Goal: Information Seeking & Learning: Compare options

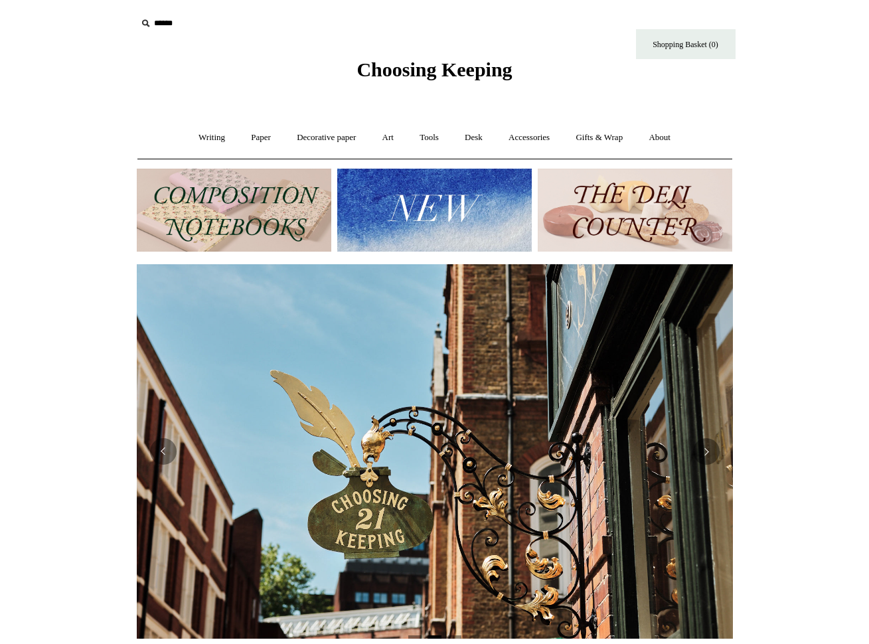
scroll to position [0, 596]
click at [429, 198] on img at bounding box center [434, 210] width 194 height 83
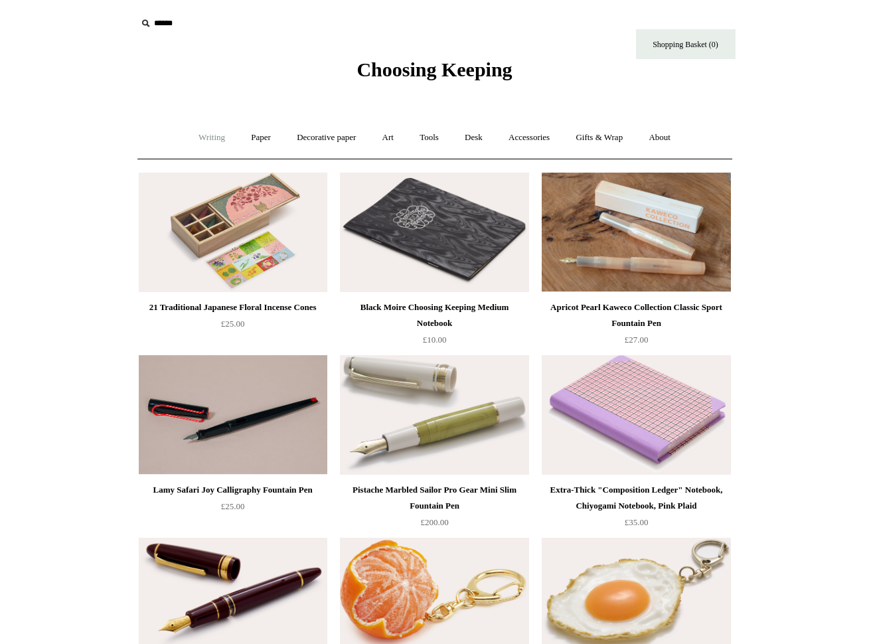
click at [211, 139] on link "Writing +" at bounding box center [211, 137] width 50 height 35
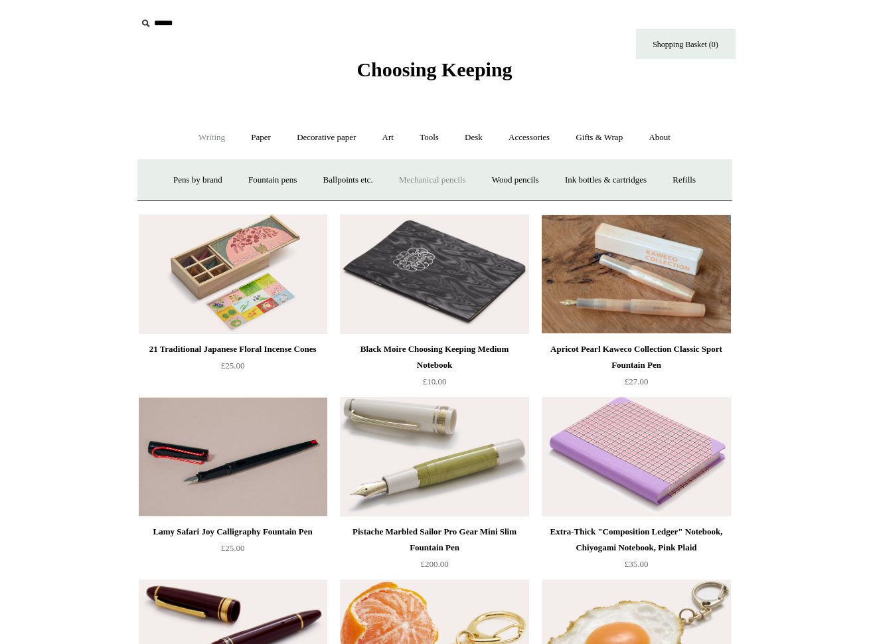
click at [463, 186] on link "Mechanical pencils +" at bounding box center [432, 180] width 91 height 35
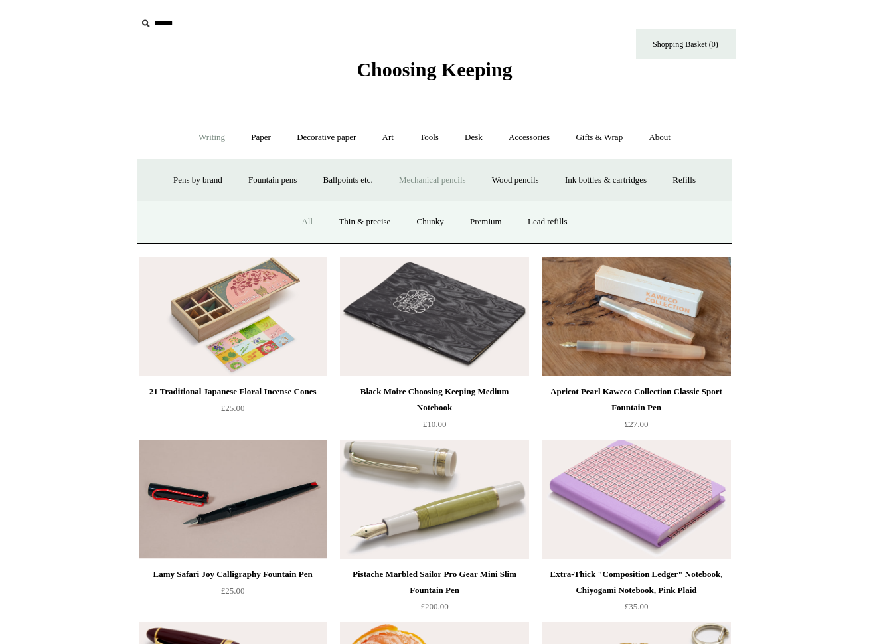
click at [306, 226] on link "All" at bounding box center [306, 221] width 35 height 35
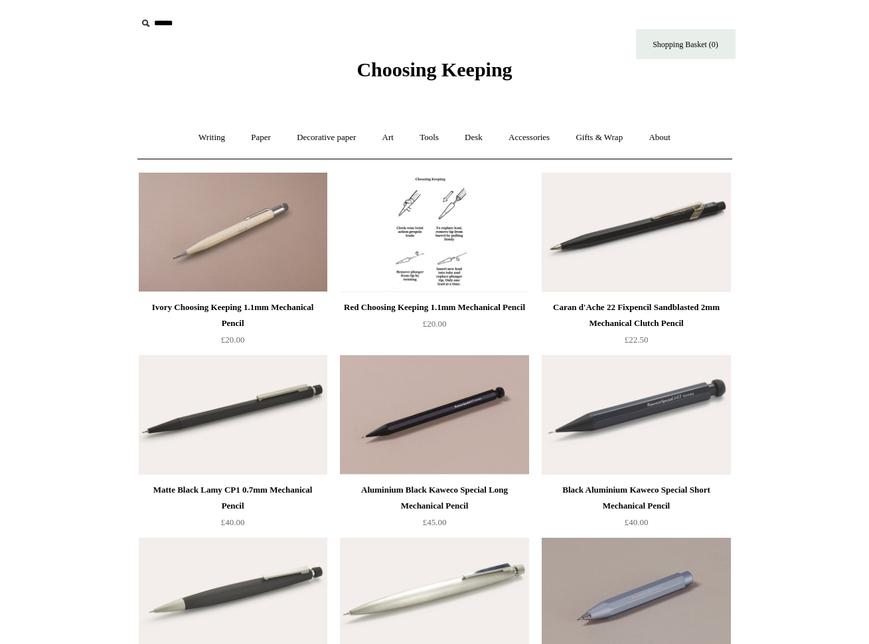
click at [470, 214] on img at bounding box center [434, 232] width 188 height 119
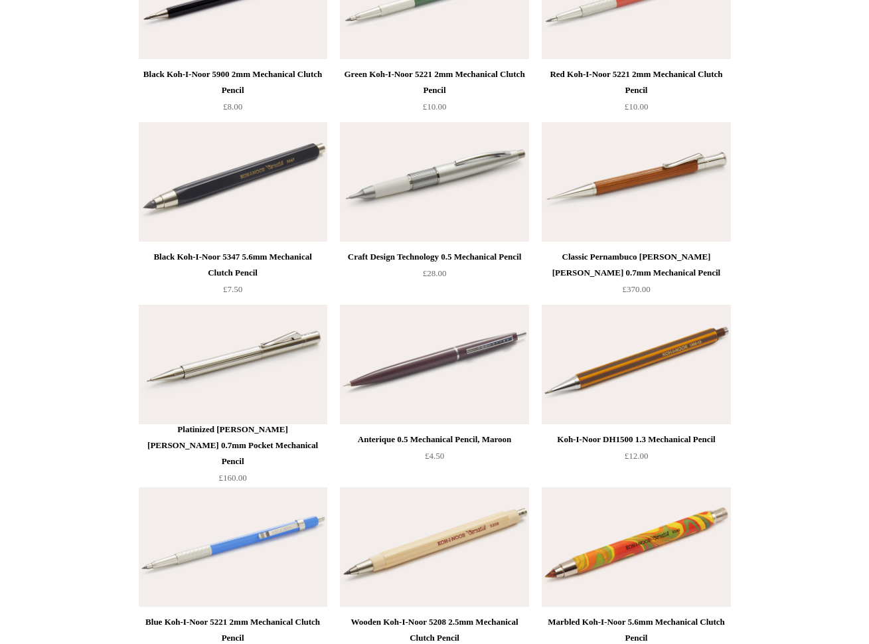
scroll to position [2382, 0]
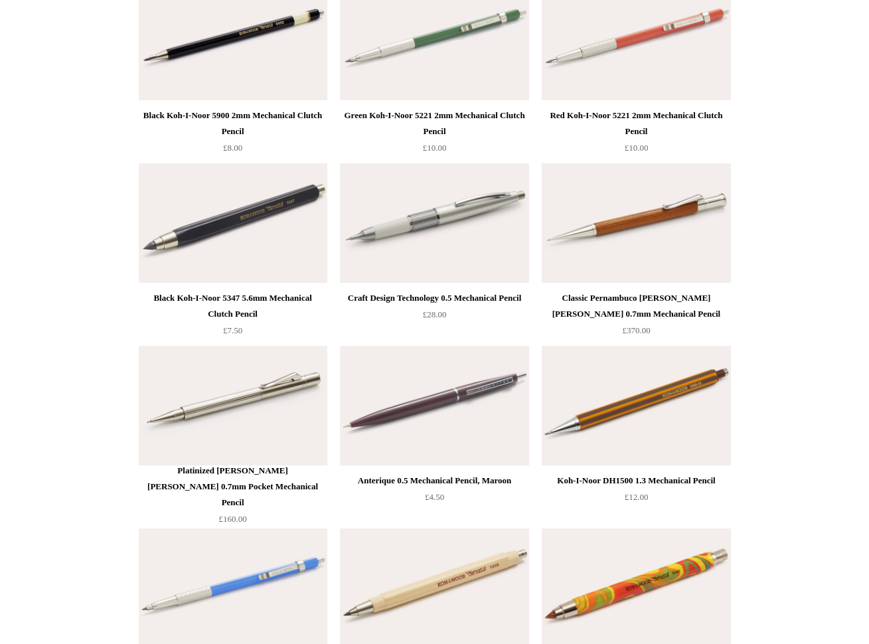
click at [190, 393] on img at bounding box center [233, 405] width 188 height 119
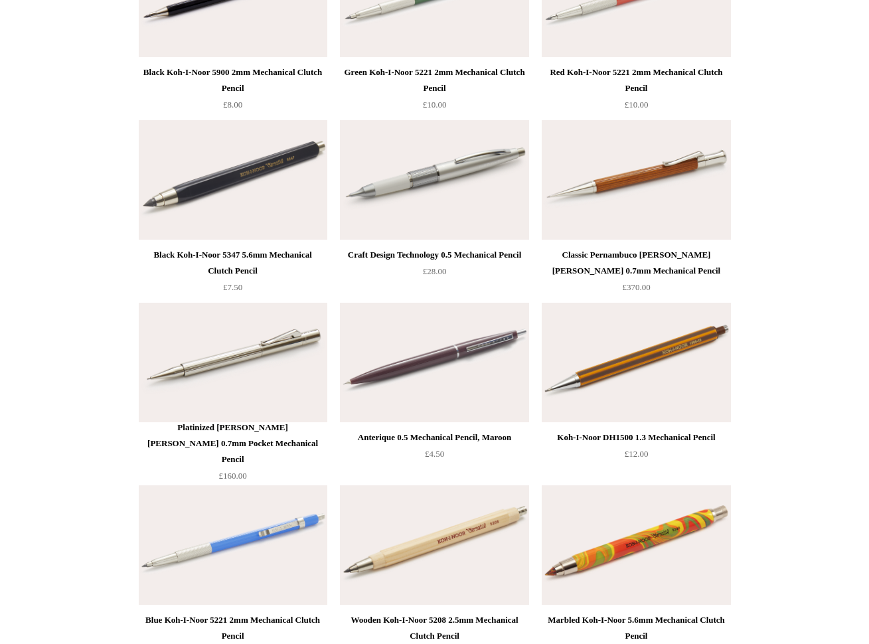
scroll to position [2395, 0]
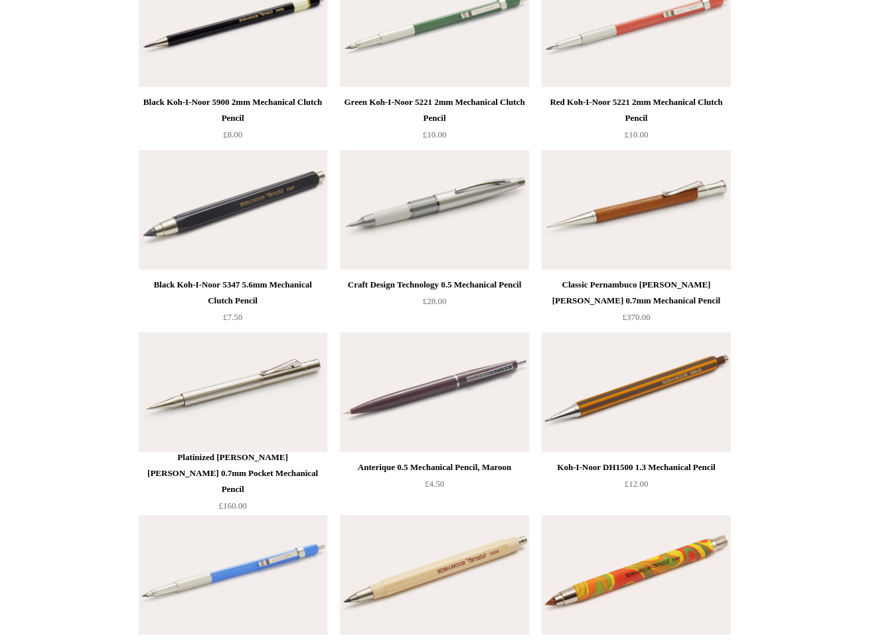
click at [626, 207] on img at bounding box center [635, 209] width 188 height 119
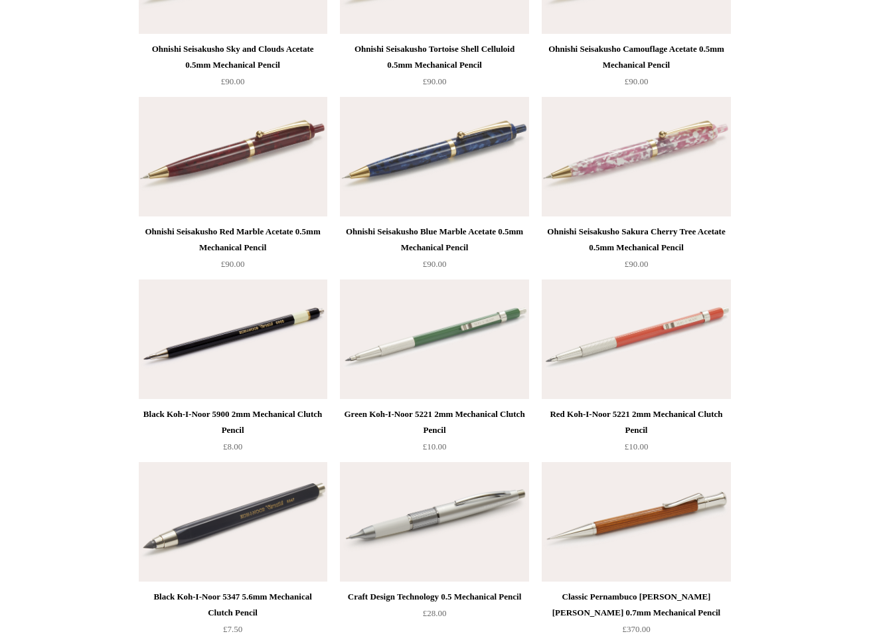
scroll to position [2082, 0]
click at [424, 301] on img at bounding box center [434, 339] width 188 height 119
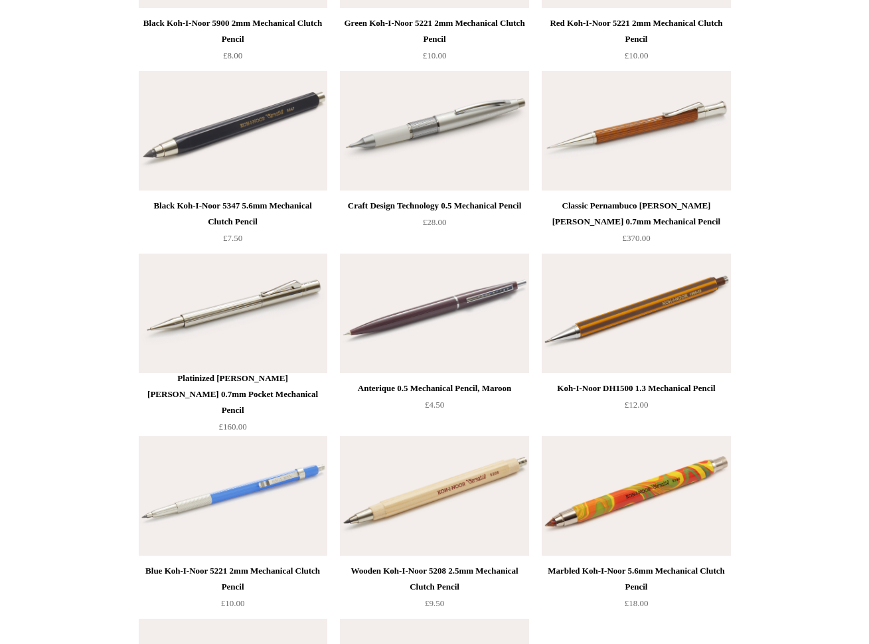
scroll to position [2478, 0]
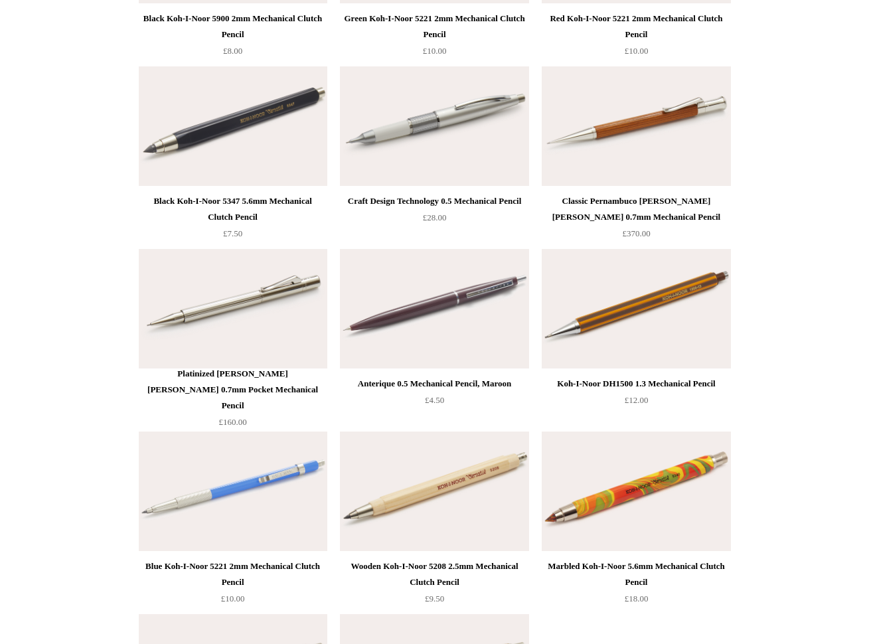
click at [676, 297] on img at bounding box center [635, 308] width 188 height 119
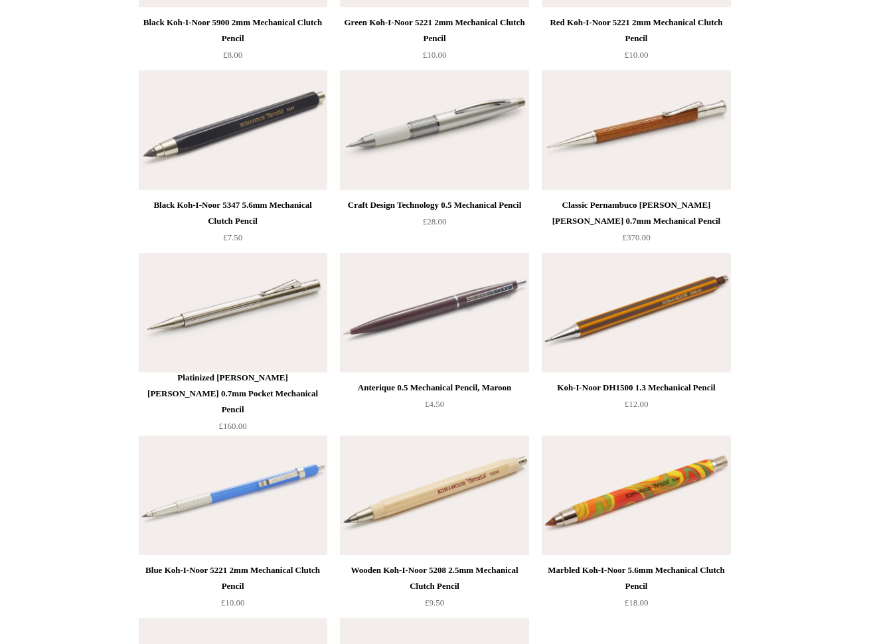
scroll to position [2474, 0]
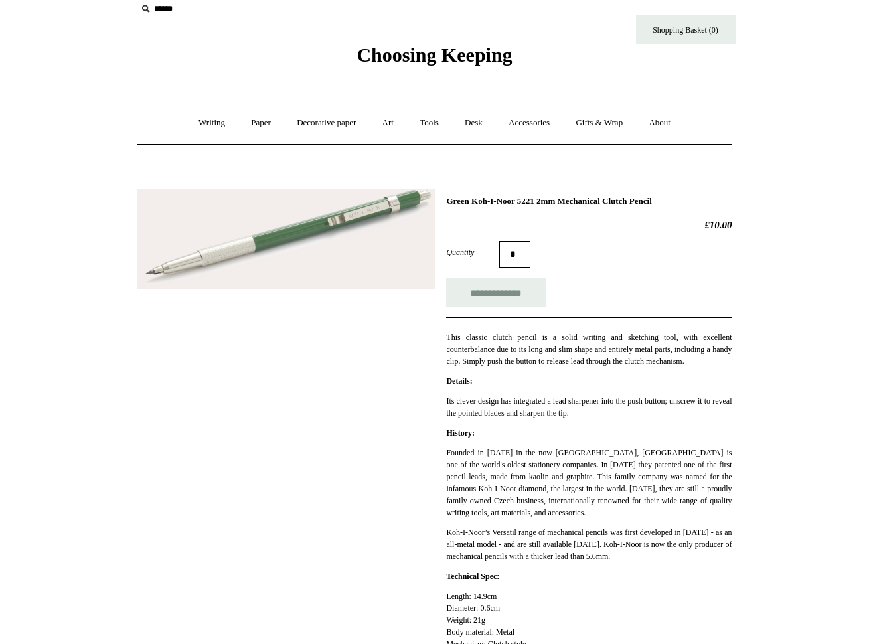
scroll to position [15, 0]
